Goal: Information Seeking & Learning: Learn about a topic

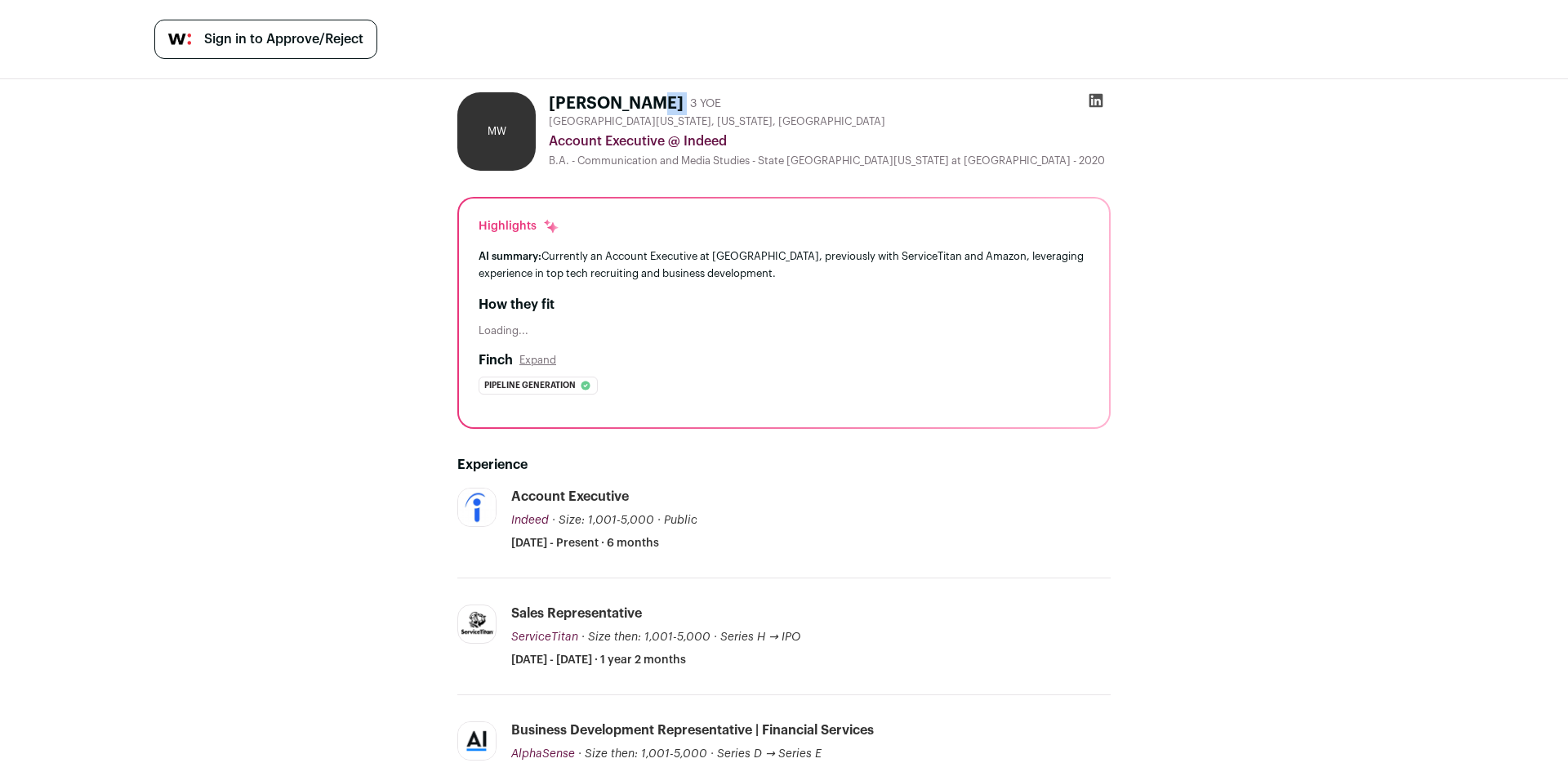
drag, startPoint x: 672, startPoint y: 102, endPoint x: 555, endPoint y: 102, distance: 117.0
click at [555, 102] on div "[PERSON_NAME] 3 YOE" at bounding box center [635, 104] width 172 height 23
copy div "[PERSON_NAME]"
